Goal: Transaction & Acquisition: Purchase product/service

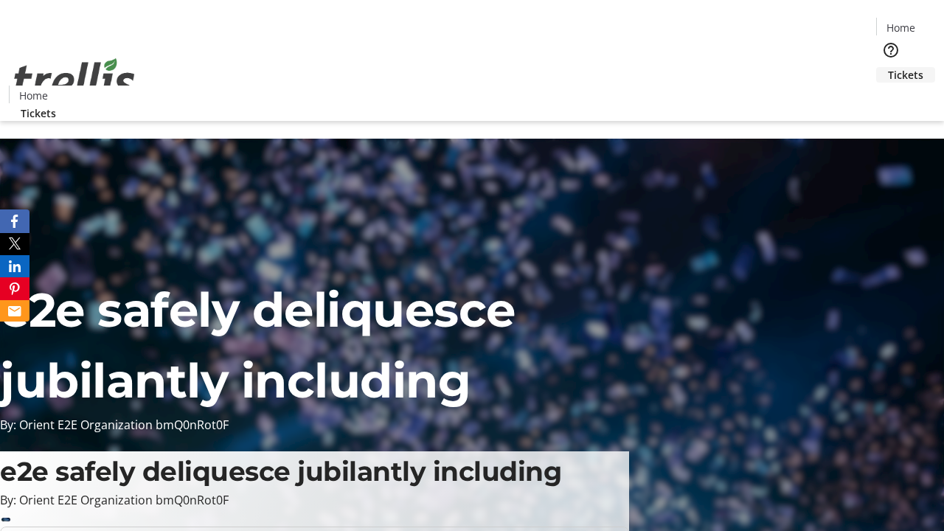
click at [888, 67] on span "Tickets" at bounding box center [905, 74] width 35 height 15
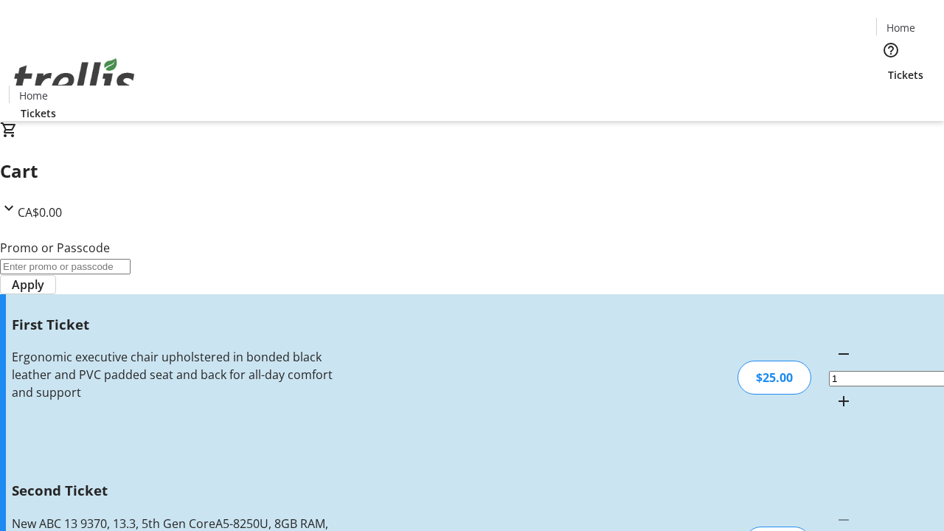
type input "2"
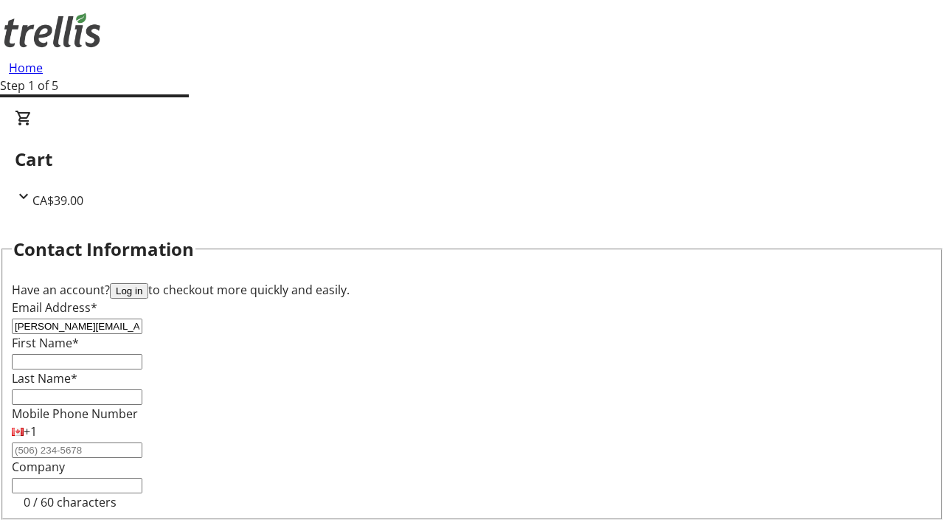
type input "[PERSON_NAME][EMAIL_ADDRESS][DOMAIN_NAME]"
type input "[PERSON_NAME]"
type input "Oberbrunner"
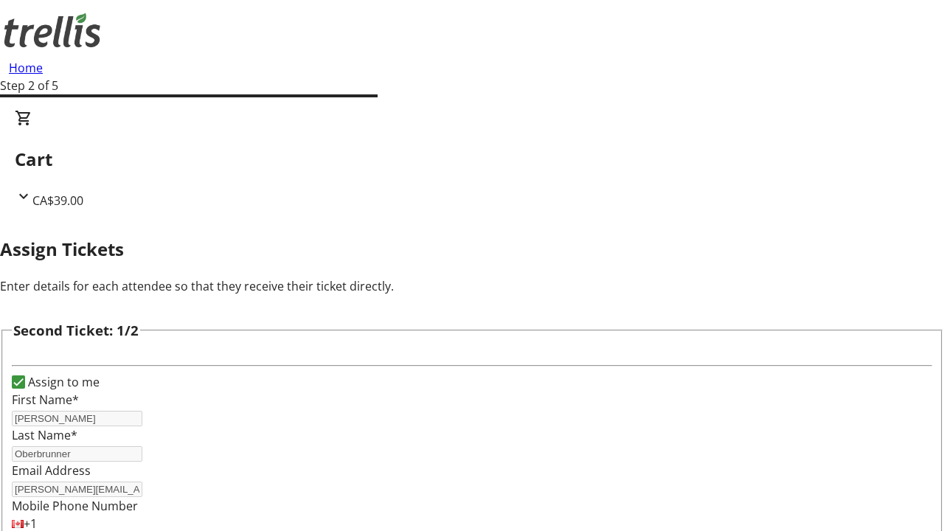
type input "[PERSON_NAME]"
type input "[EMAIL_ADDRESS][DOMAIN_NAME]"
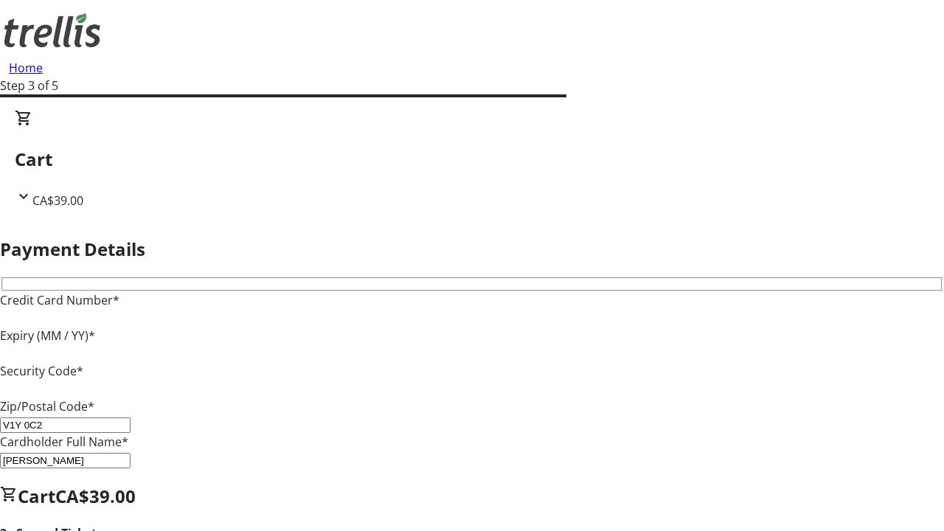
type input "V1Y 0C2"
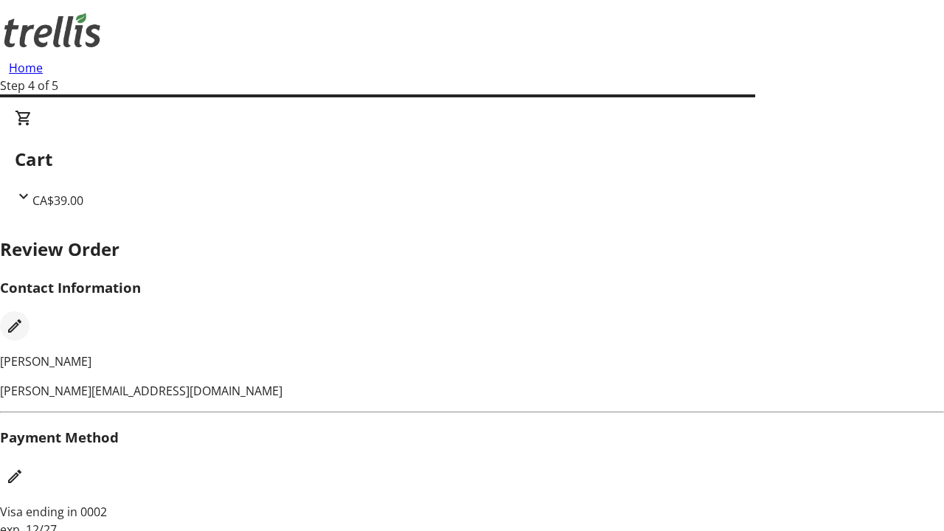
click at [24, 317] on mat-icon "Edit Contact Information" at bounding box center [15, 326] width 18 height 18
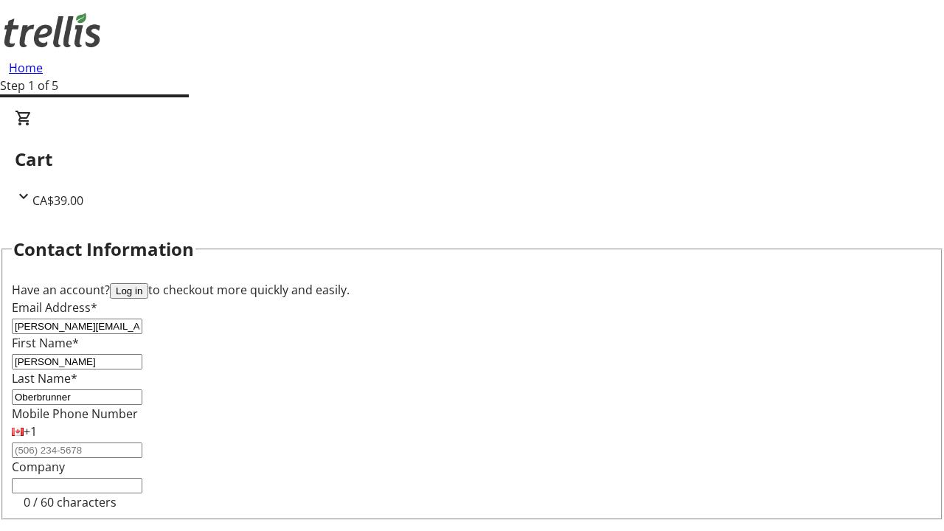
type input "[PERSON_NAME][EMAIL_ADDRESS][DOMAIN_NAME]"
type input "[PERSON_NAME]"
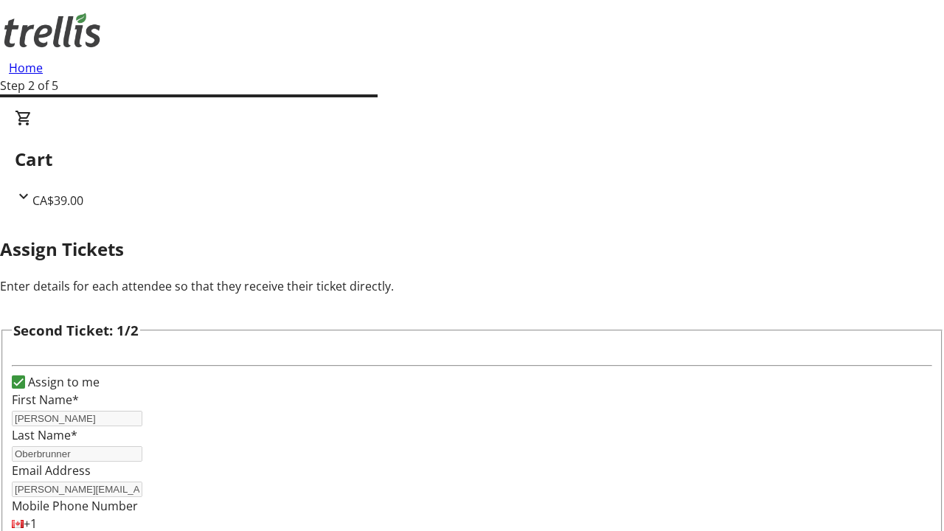
type input "New"
type input "Name"
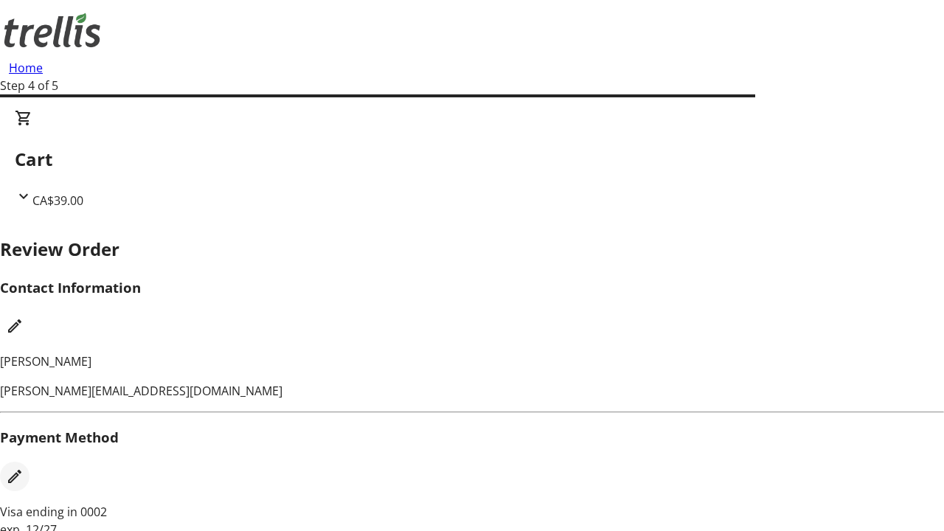
click at [24, 467] on mat-icon "Edit Payment Method" at bounding box center [15, 476] width 18 height 18
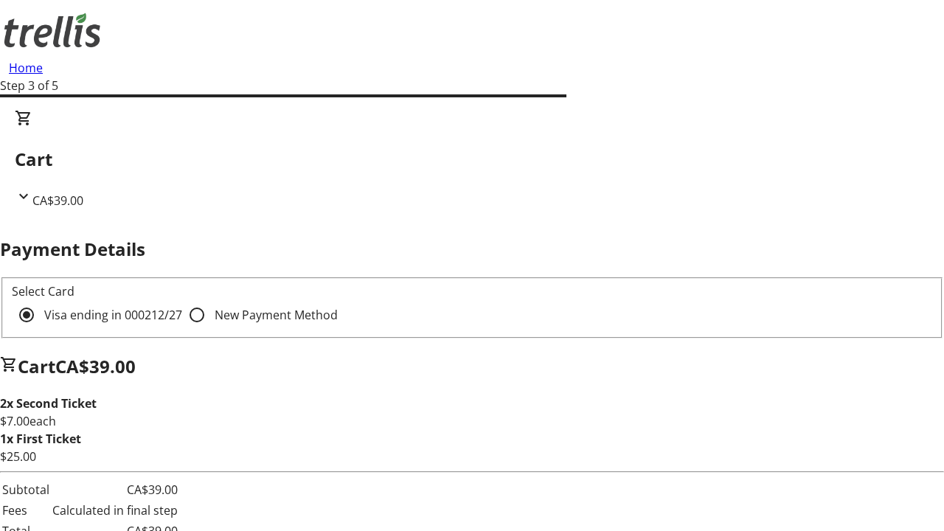
click at [182, 300] on input "New Payment Method" at bounding box center [196, 314] width 29 height 29
radio input "true"
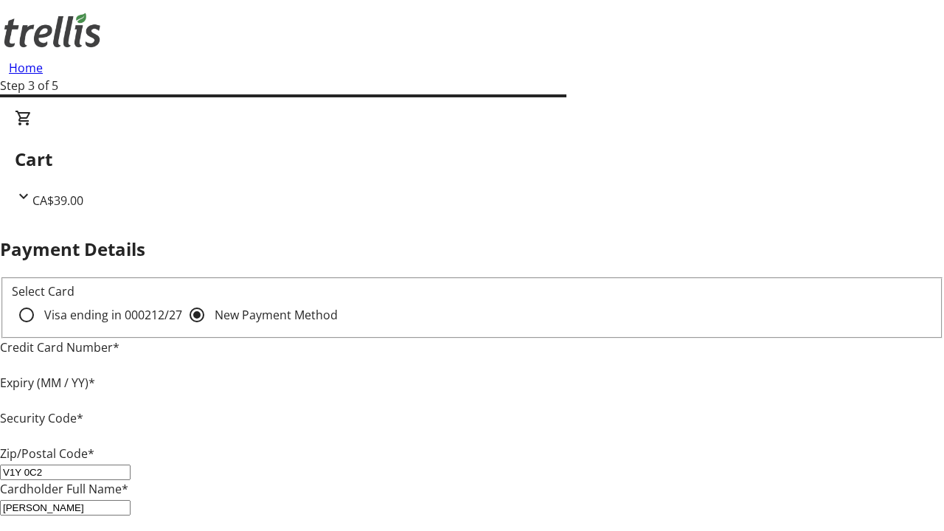
type input "V1Y 0C2"
